Goal: Task Accomplishment & Management: Use online tool/utility

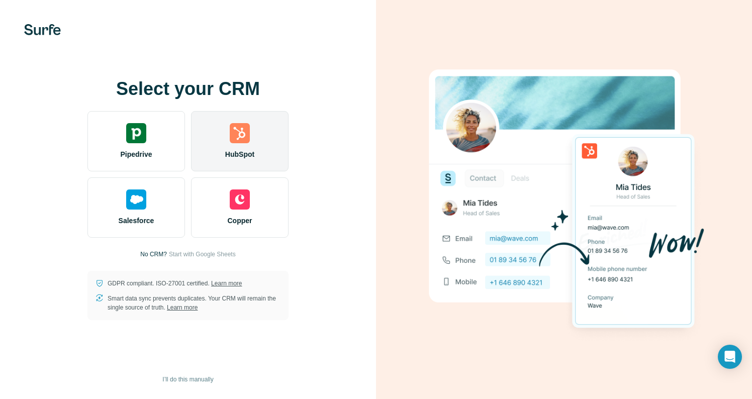
click at [245, 138] on img at bounding box center [240, 133] width 20 height 20
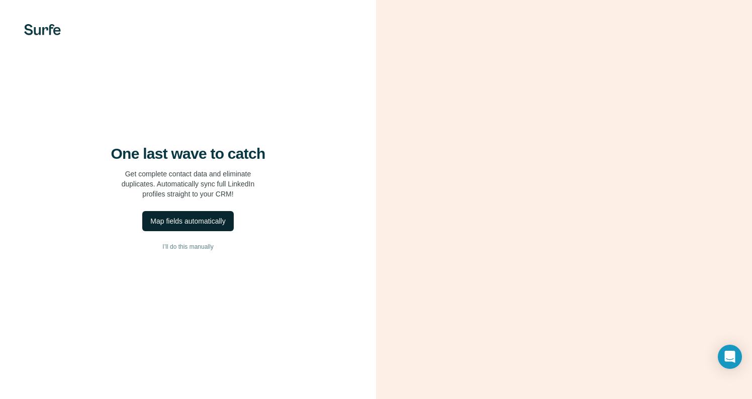
click at [208, 225] on div "Map fields automatically" at bounding box center [187, 221] width 75 height 10
